Goal: Task Accomplishment & Management: Use online tool/utility

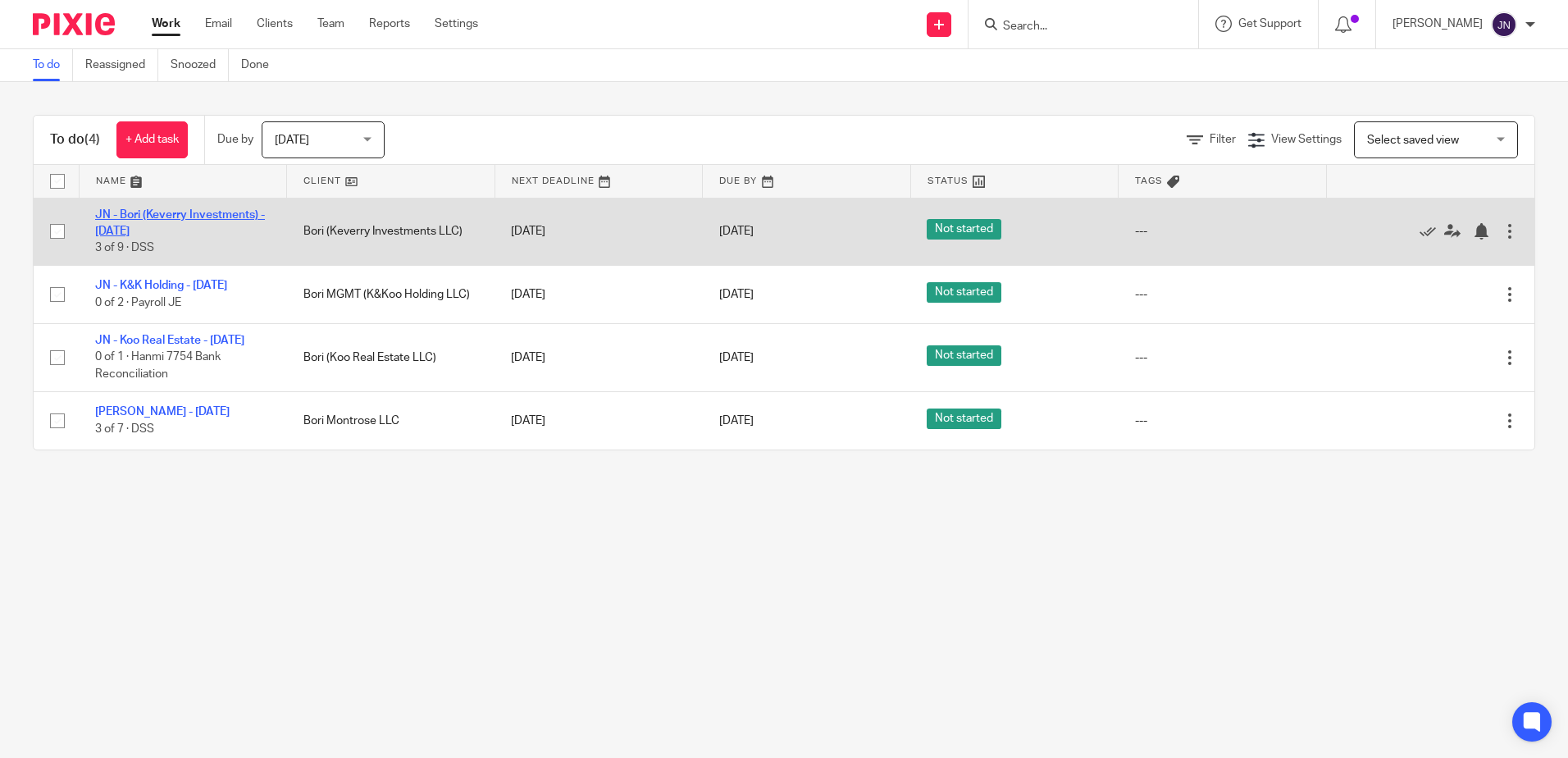
click at [166, 220] on link "JN - Bori (Keverry Investments) - [DATE]" at bounding box center [180, 222] width 169 height 28
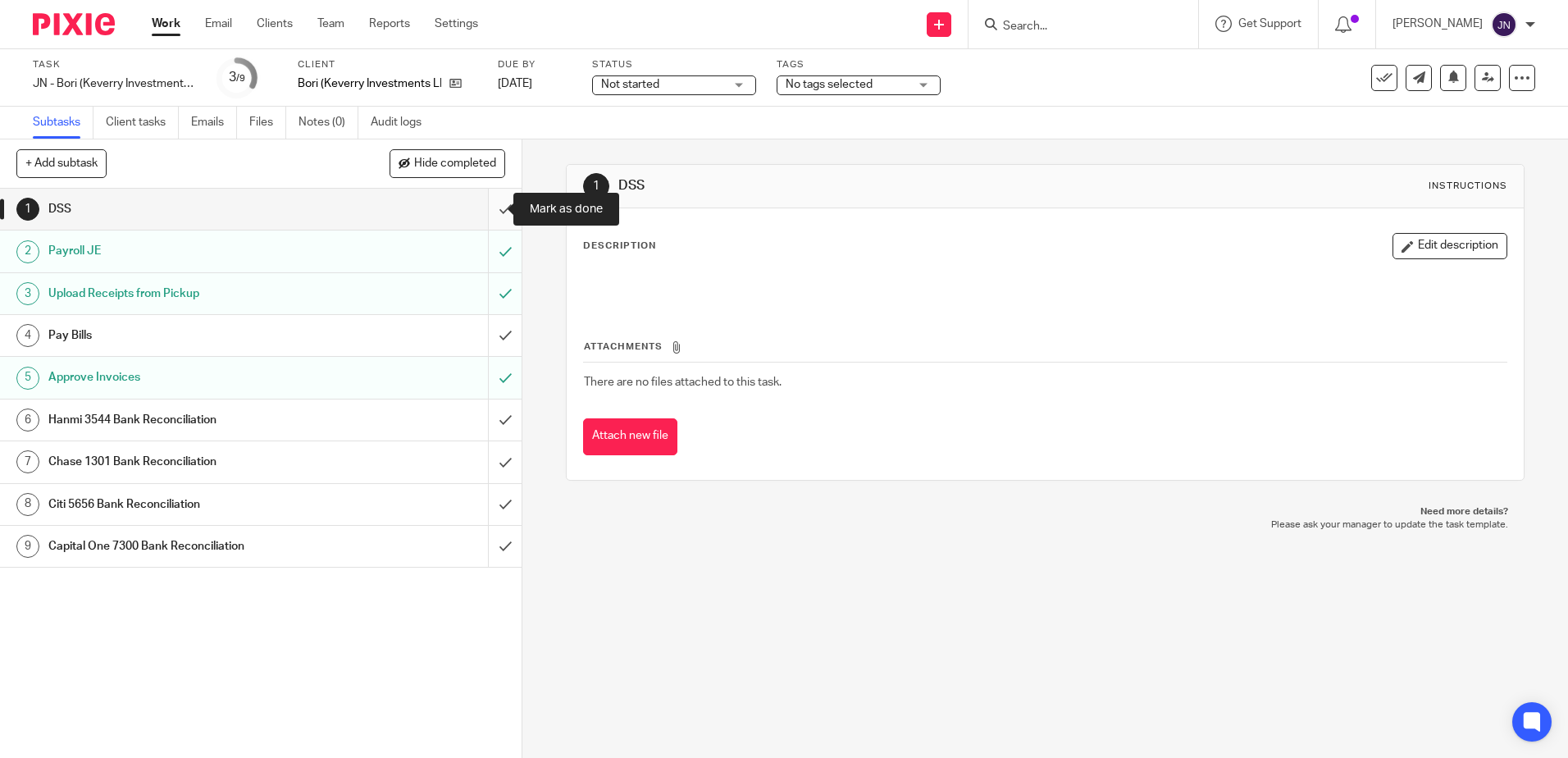
click at [491, 215] on input "submit" at bounding box center [261, 209] width 522 height 41
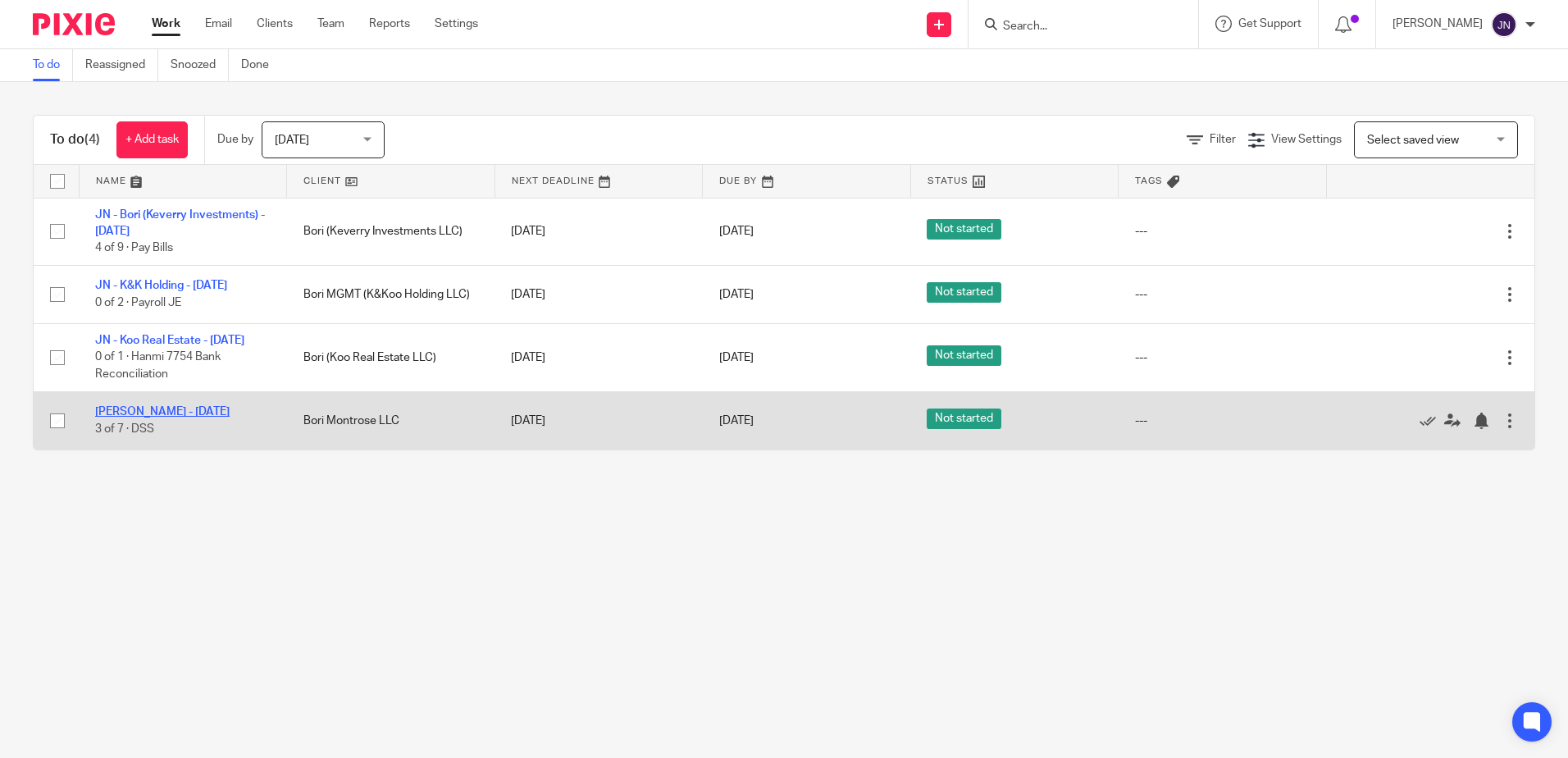
click at [175, 418] on link "[PERSON_NAME] - [DATE]" at bounding box center [163, 412] width 135 height 12
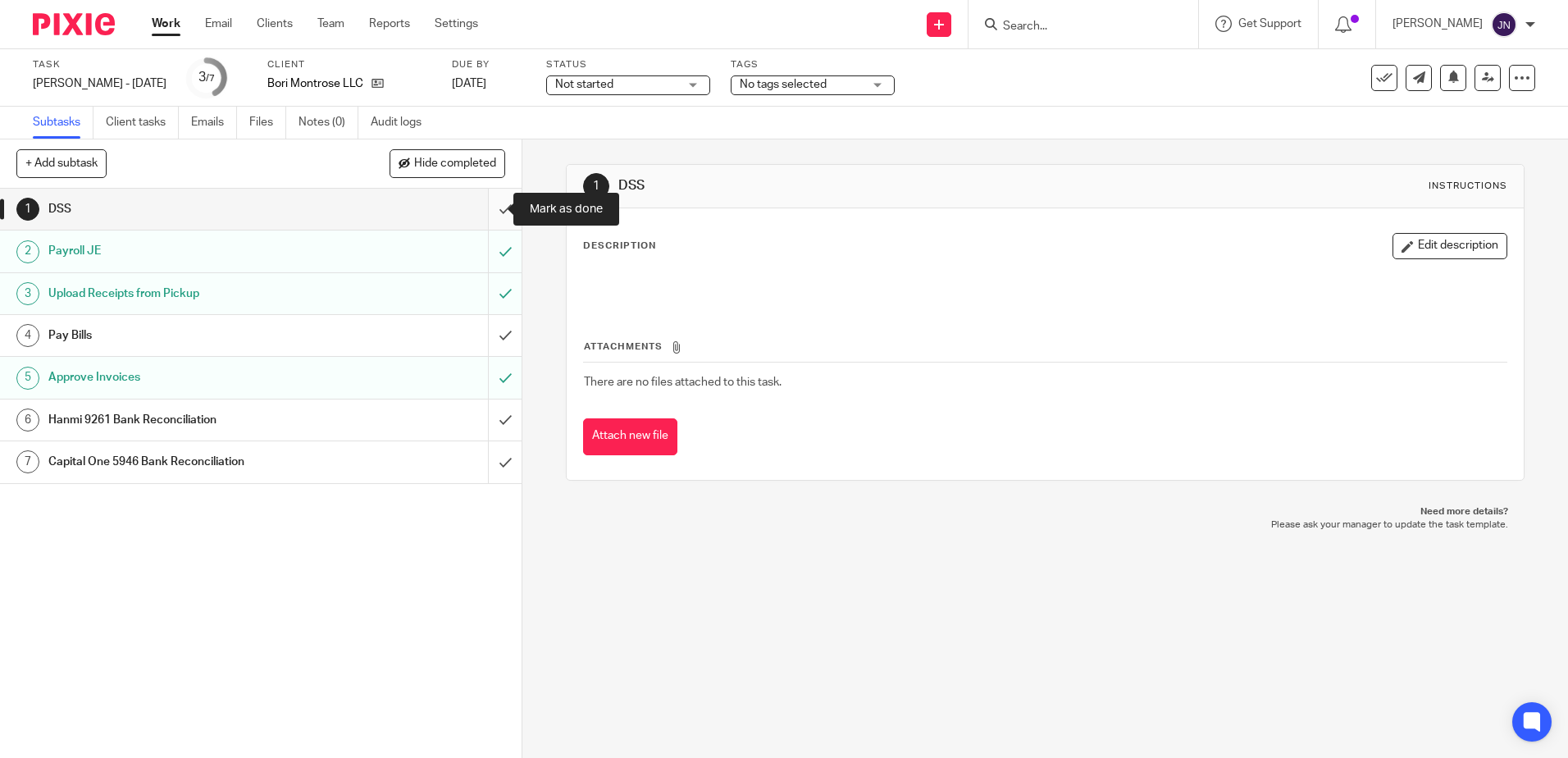
click at [488, 206] on input "submit" at bounding box center [261, 209] width 522 height 41
